Goal: Task Accomplishment & Management: Use online tool/utility

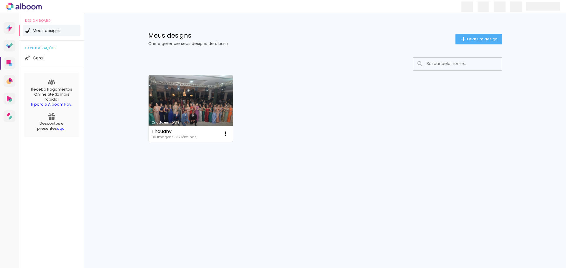
click at [199, 90] on link "Criado em [DATE]" at bounding box center [191, 108] width 85 height 67
